Goal: Task Accomplishment & Management: Manage account settings

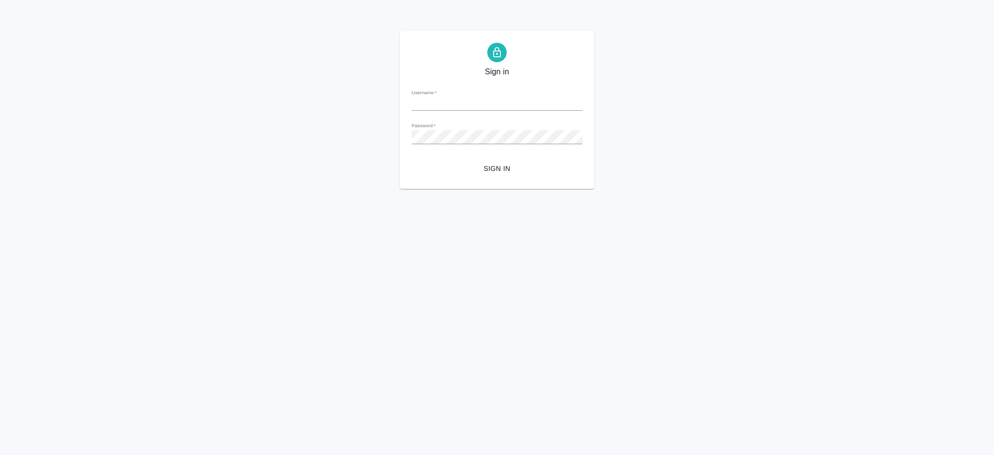
type input "i.semenets@awatera.com"
click at [509, 163] on span "Sign in" at bounding box center [496, 169] width 155 height 12
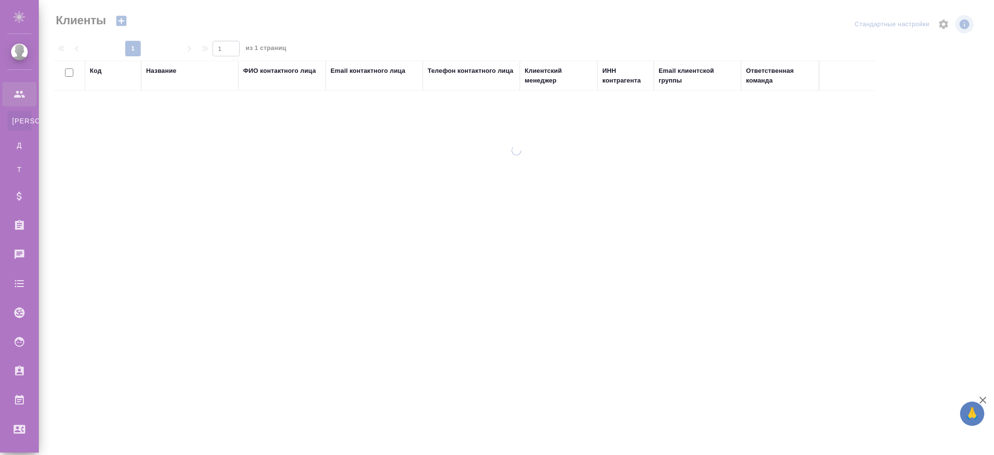
select select "RU"
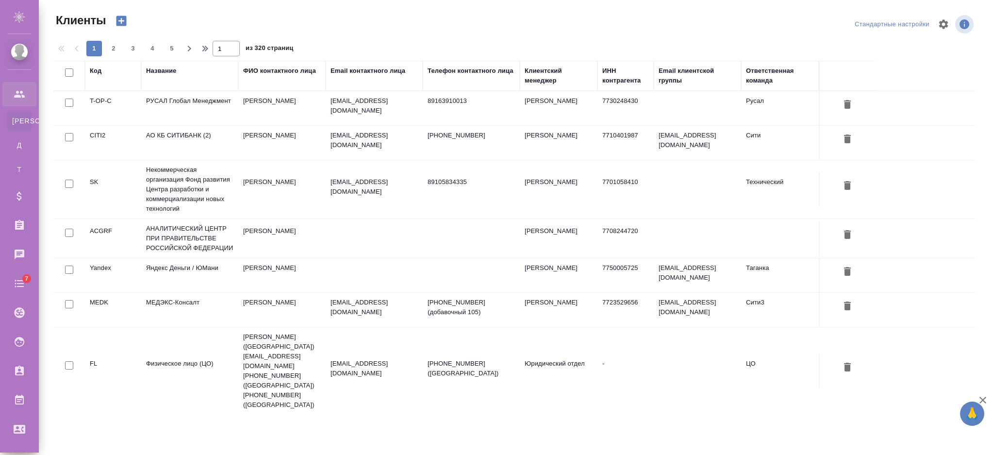
select select "RU"
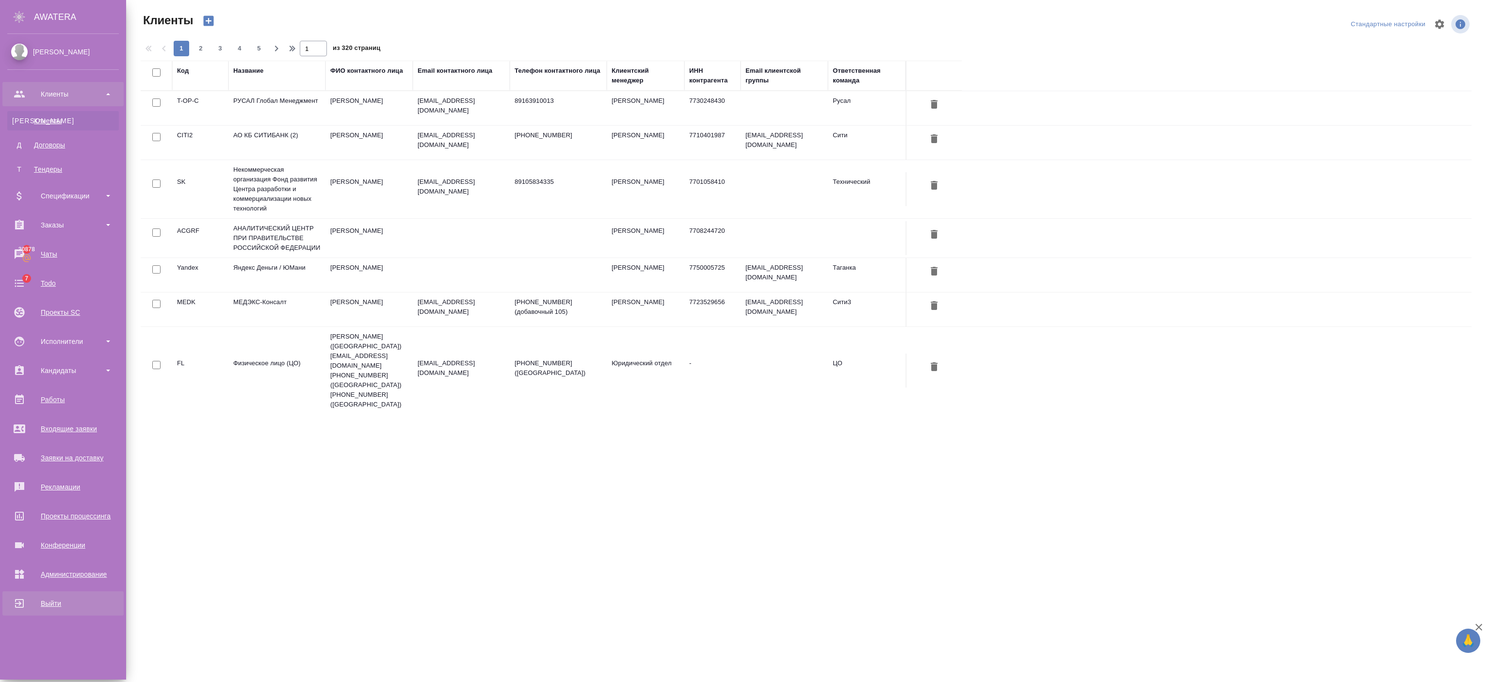
click at [35, 454] on div "Выйти" at bounding box center [63, 603] width 112 height 15
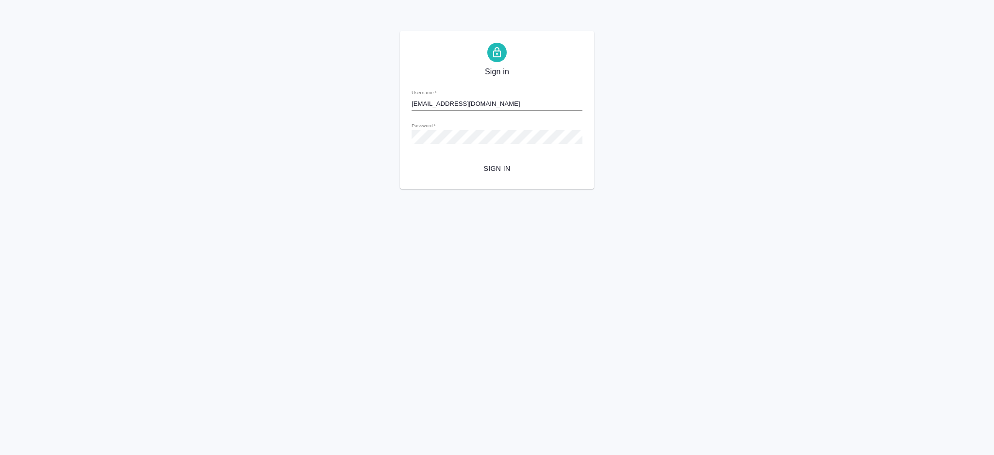
click at [496, 101] on input "i.semenets@awatera.com" at bounding box center [496, 104] width 171 height 14
drag, startPoint x: 499, startPoint y: 101, endPoint x: 299, endPoint y: 122, distance: 201.4
click at [299, 122] on div "Sign in Username   * i.semenets@awatera.com Password   * urlPath   * / Sign in" at bounding box center [497, 110] width 994 height 158
type input "к"
type input "r_pm@awatera.com"
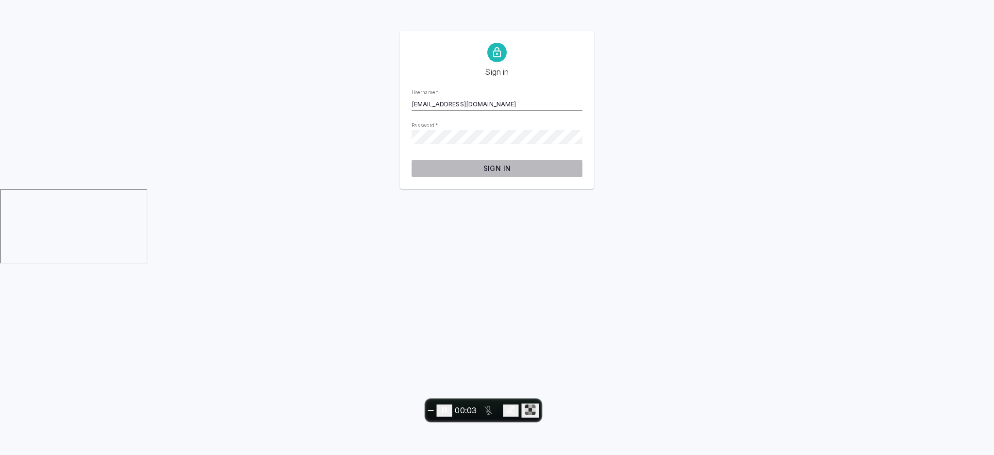
click at [494, 161] on button "Sign in" at bounding box center [496, 169] width 171 height 18
